Goal: Task Accomplishment & Management: Complete application form

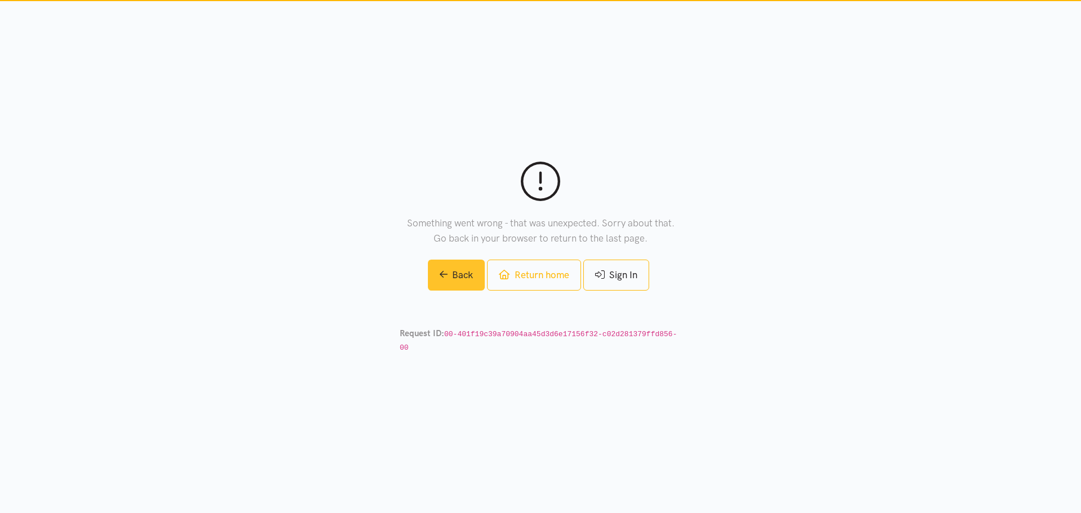
click at [445, 279] on link "Back" at bounding box center [456, 275] width 57 height 31
click at [625, 271] on link "Sign In" at bounding box center [616, 275] width 66 height 31
click at [513, 283] on link "Return home" at bounding box center [533, 275] width 93 height 31
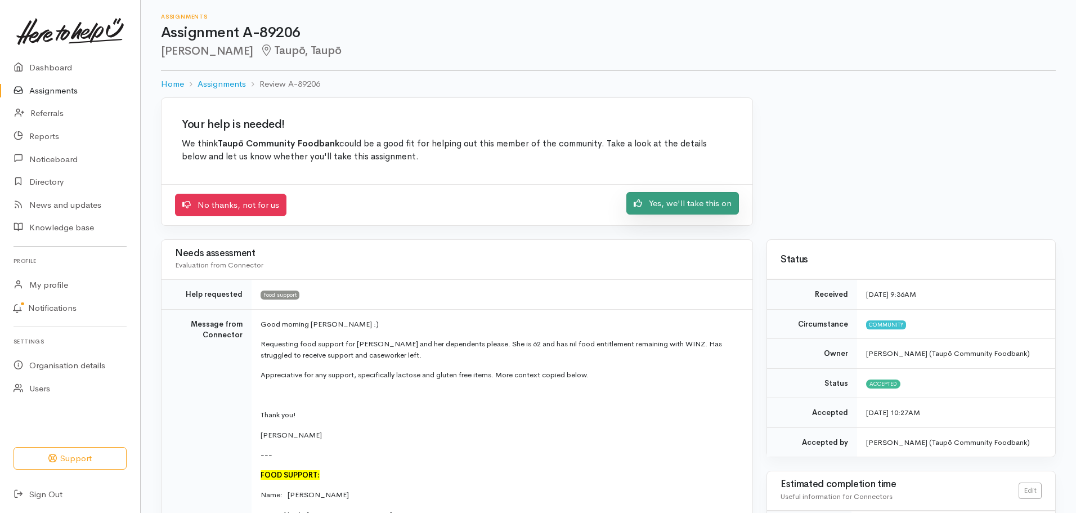
click at [714, 202] on link "Yes, we'll take this on" at bounding box center [683, 203] width 113 height 23
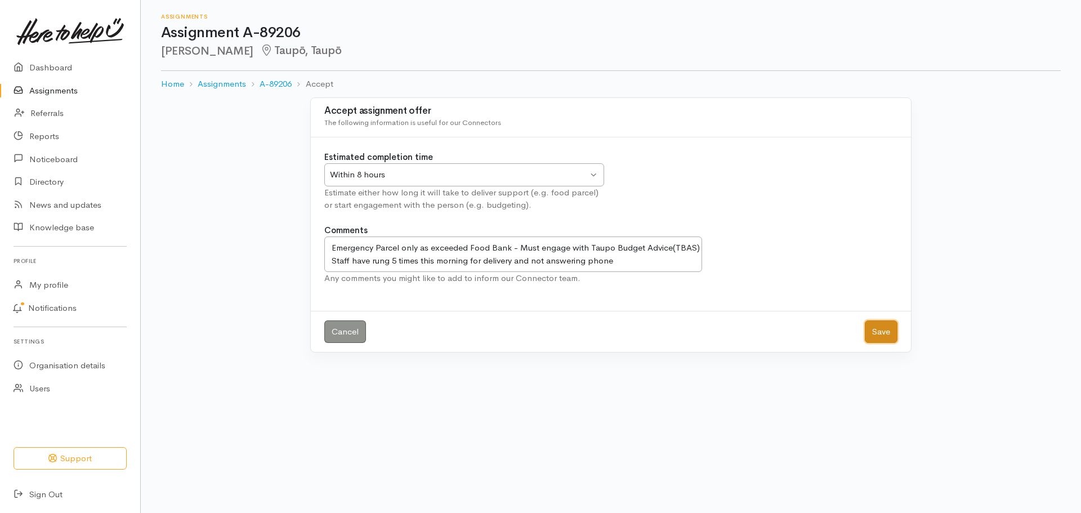
click at [877, 337] on button "Save" at bounding box center [881, 331] width 33 height 23
click at [50, 91] on link "Assignments" at bounding box center [70, 90] width 140 height 23
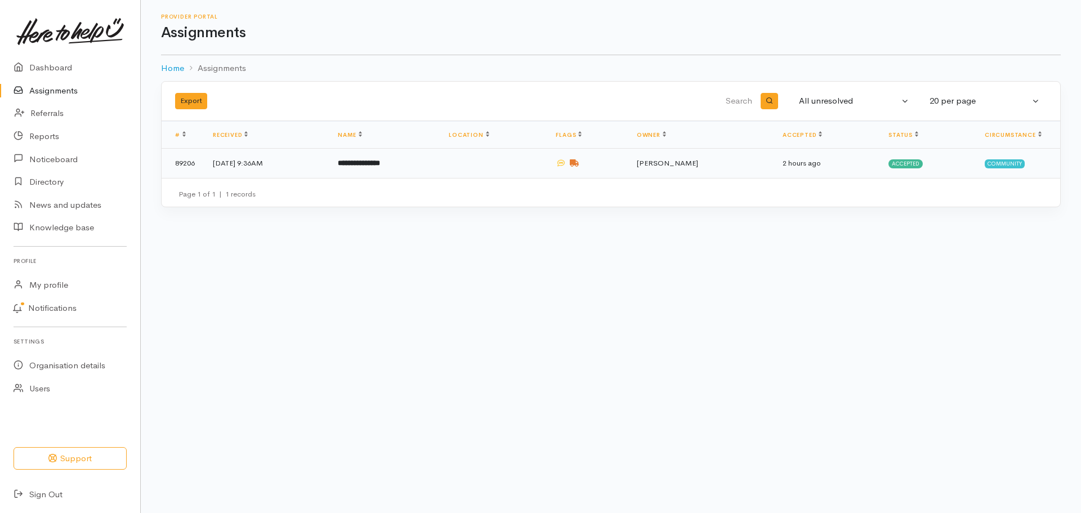
click at [736, 170] on td "Megan George" at bounding box center [701, 163] width 146 height 29
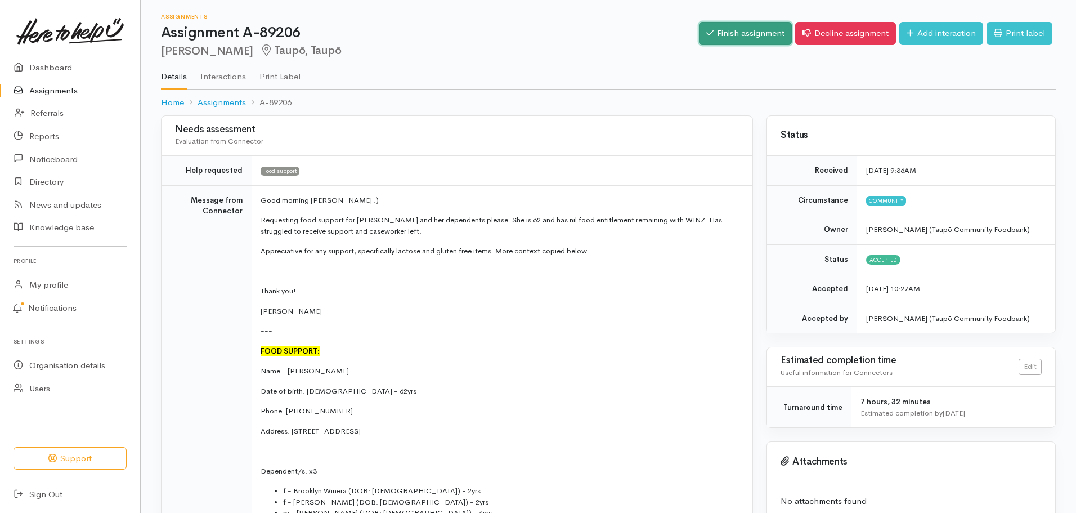
click at [728, 35] on link "Finish assignment" at bounding box center [745, 33] width 93 height 23
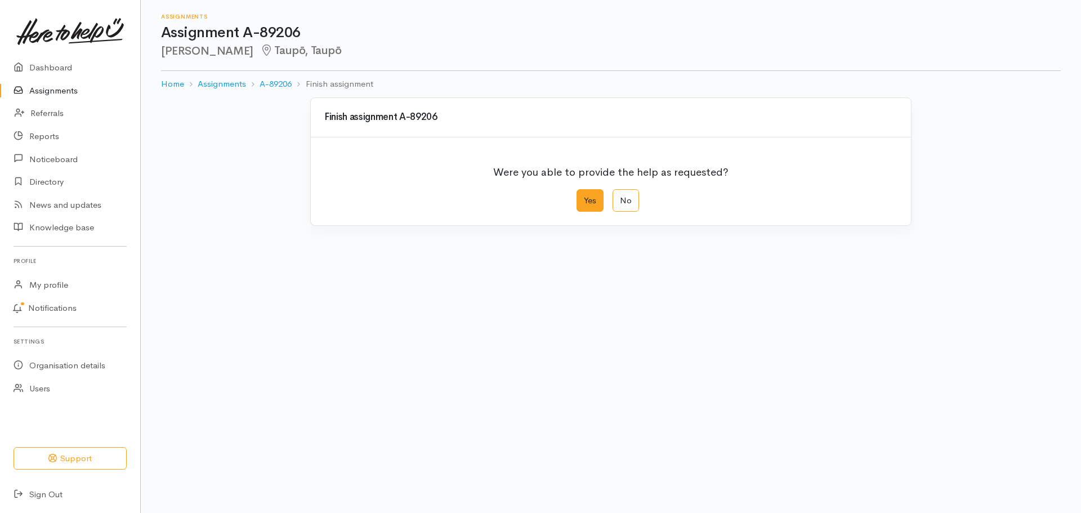
click at [589, 200] on label "Yes" at bounding box center [589, 200] width 27 height 23
click at [584, 196] on input "Yes" at bounding box center [579, 192] width 7 height 7
radio input "true"
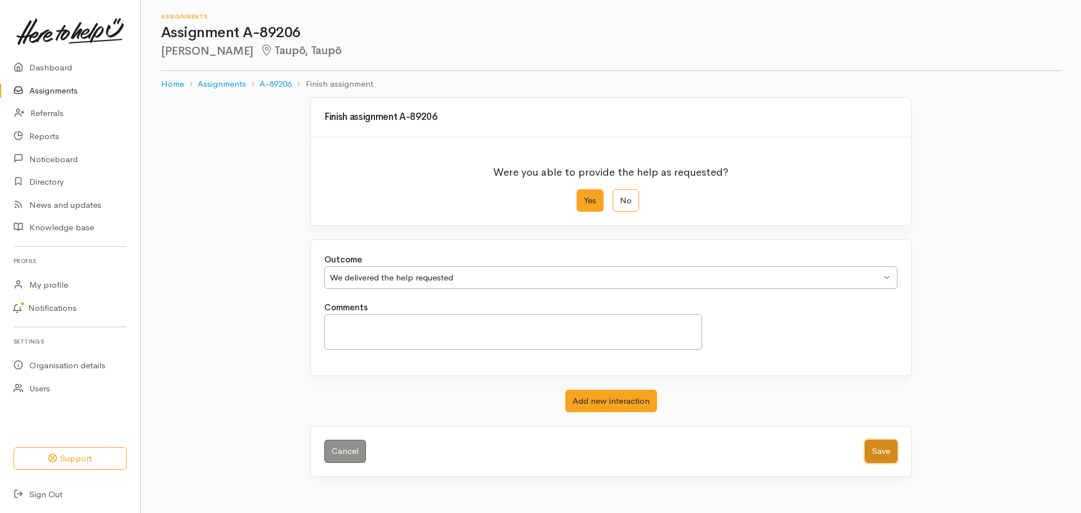
click at [873, 452] on button "Save" at bounding box center [881, 451] width 33 height 23
